Goal: Task Accomplishment & Management: Manage account settings

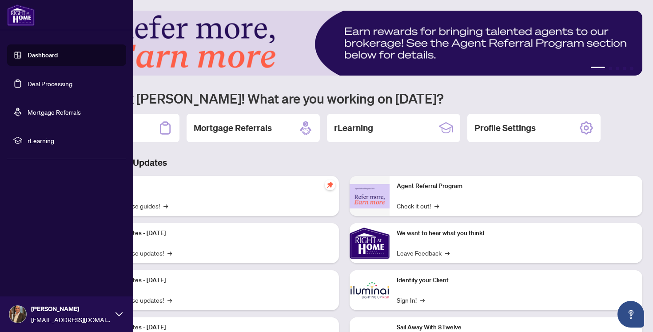
click at [34, 82] on link "Deal Processing" at bounding box center [50, 83] width 45 height 8
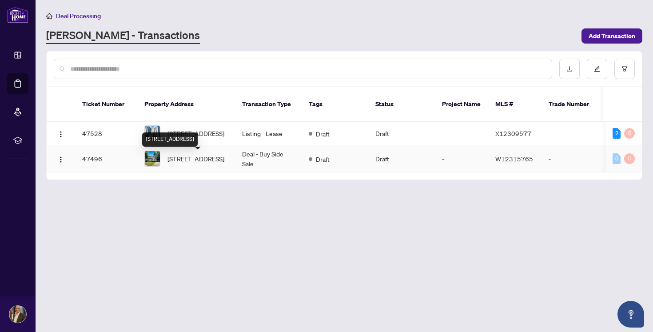
click at [171, 157] on span "[STREET_ADDRESS]" at bounding box center [195, 159] width 57 height 10
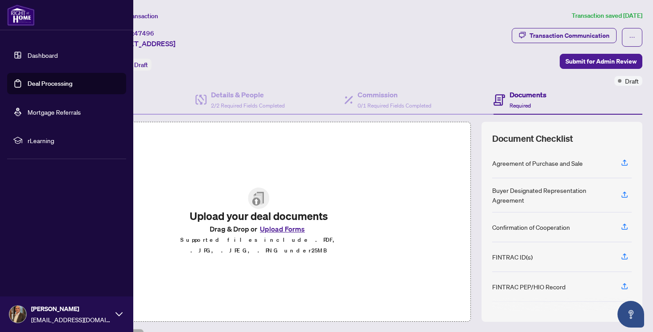
click at [28, 57] on link "Dashboard" at bounding box center [43, 55] width 30 height 8
